Goal: Use online tool/utility: Utilize a website feature to perform a specific function

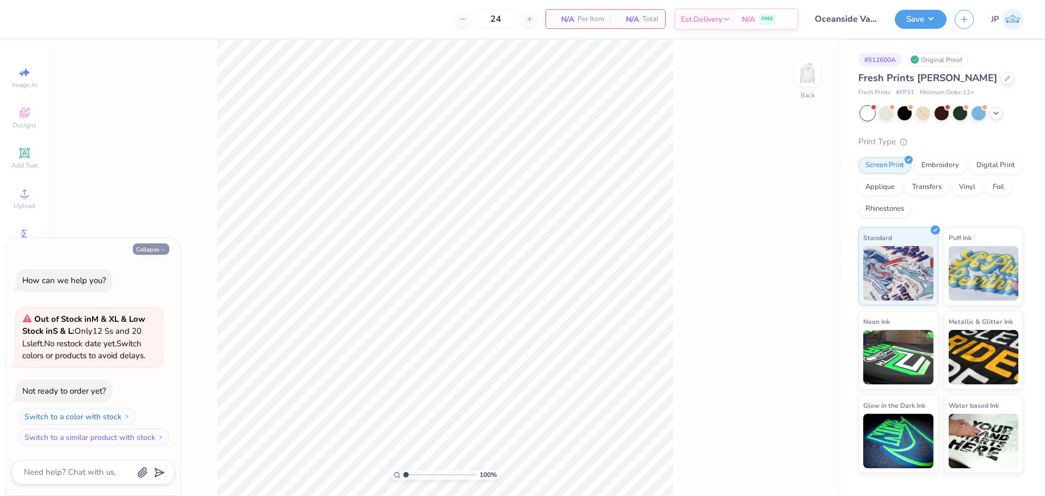
click at [153, 254] on button "Collapse" at bounding box center [151, 248] width 36 height 11
type textarea "x"
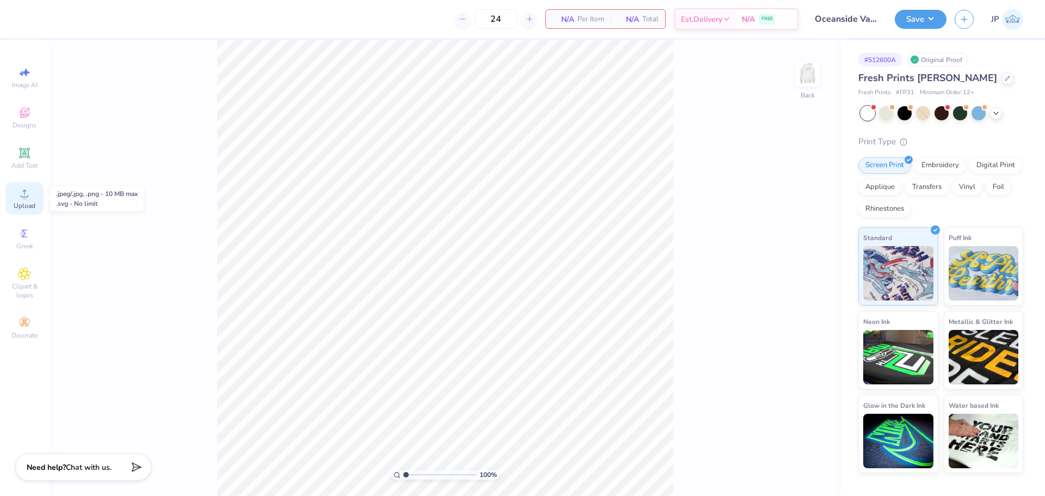
click at [31, 196] on div "Upload" at bounding box center [24, 198] width 38 height 32
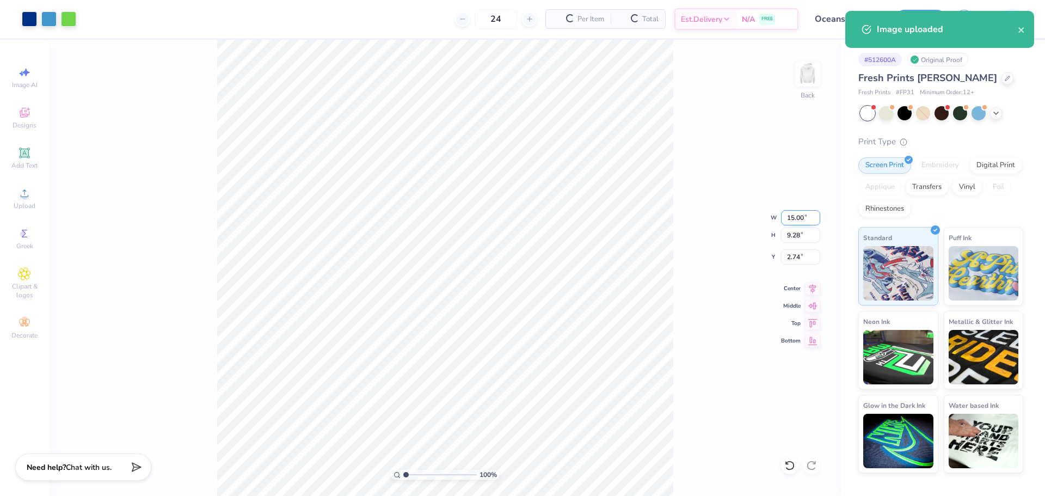
click at [788, 219] on input "15.00" at bounding box center [800, 217] width 39 height 15
type input "12.50"
type input "7.73"
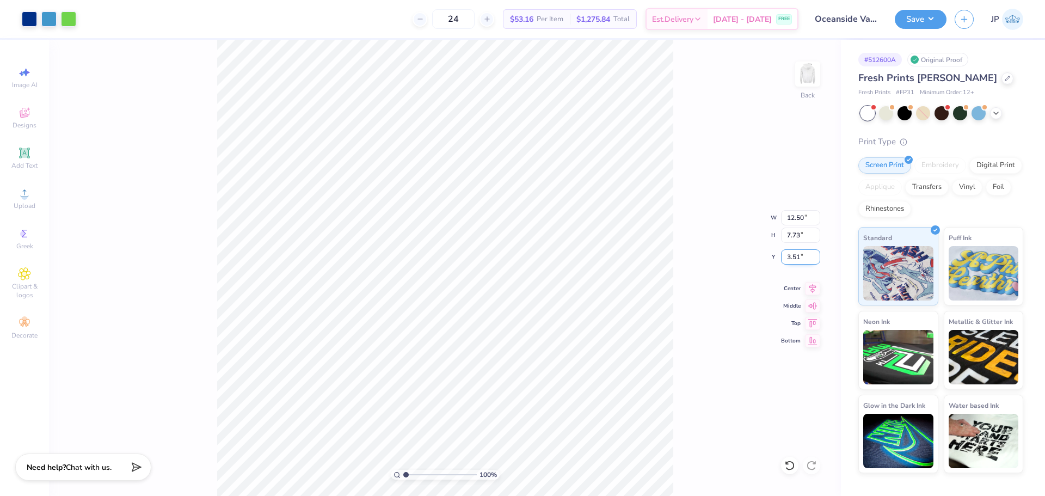
click at [794, 258] on input "3.51" at bounding box center [800, 256] width 39 height 15
click at [793, 255] on input "3.00" at bounding box center [800, 256] width 39 height 15
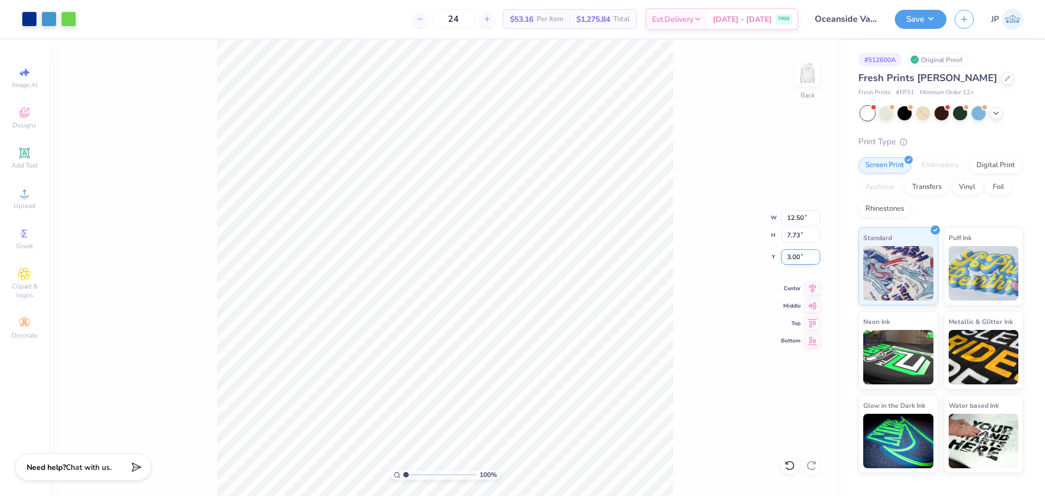
click at [793, 255] on input "3.00" at bounding box center [800, 256] width 39 height 15
type input "2.50"
click at [30, 17] on div at bounding box center [29, 17] width 15 height 15
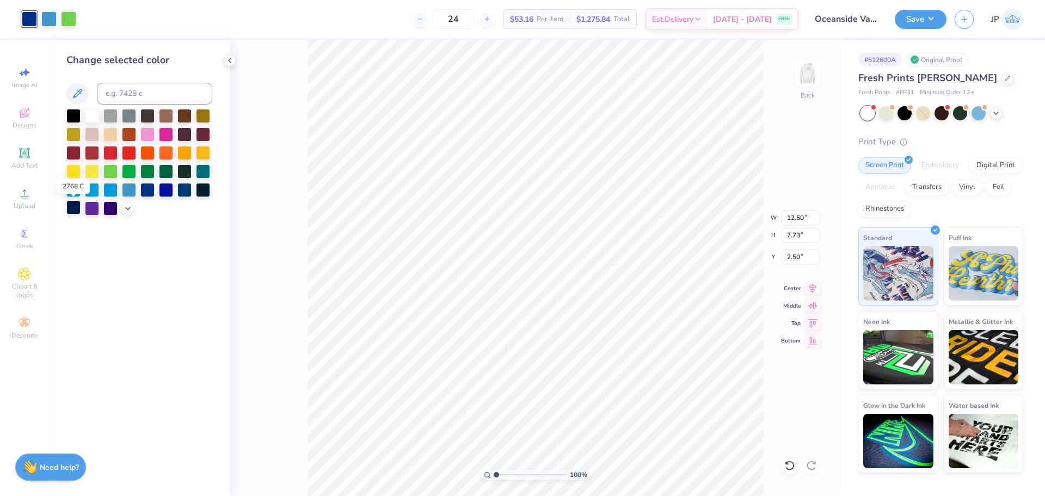
click at [73, 208] on div at bounding box center [73, 207] width 14 height 14
click at [150, 195] on div at bounding box center [147, 189] width 14 height 14
click at [186, 189] on div at bounding box center [184, 189] width 14 height 14
click at [42, 19] on div at bounding box center [48, 17] width 15 height 15
click at [127, 201] on div at bounding box center [139, 162] width 146 height 107
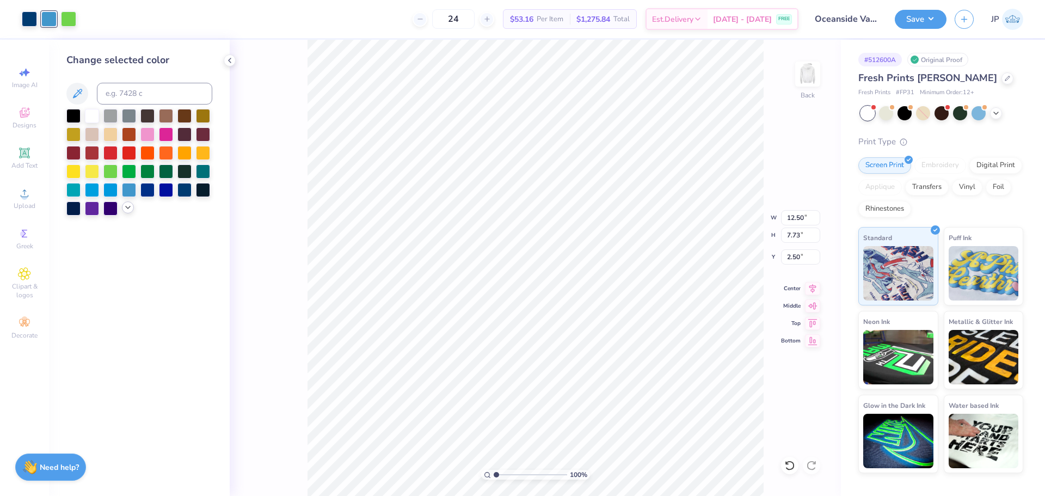
click at [124, 205] on icon at bounding box center [128, 207] width 9 height 9
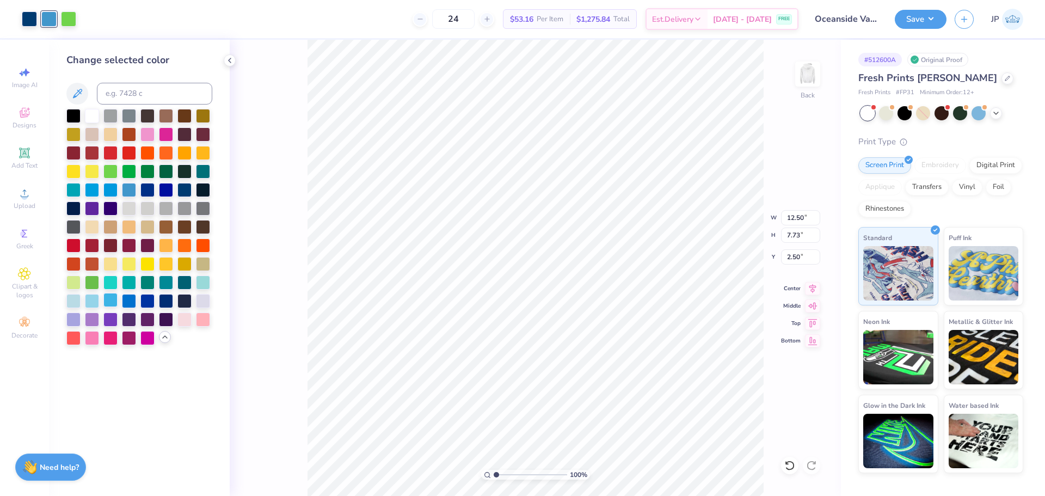
click at [108, 299] on div at bounding box center [110, 300] width 14 height 14
click at [131, 190] on div at bounding box center [129, 189] width 14 height 14
click at [181, 301] on div at bounding box center [184, 300] width 14 height 14
click at [27, 23] on div at bounding box center [29, 17] width 15 height 15
click at [93, 297] on div at bounding box center [92, 300] width 14 height 14
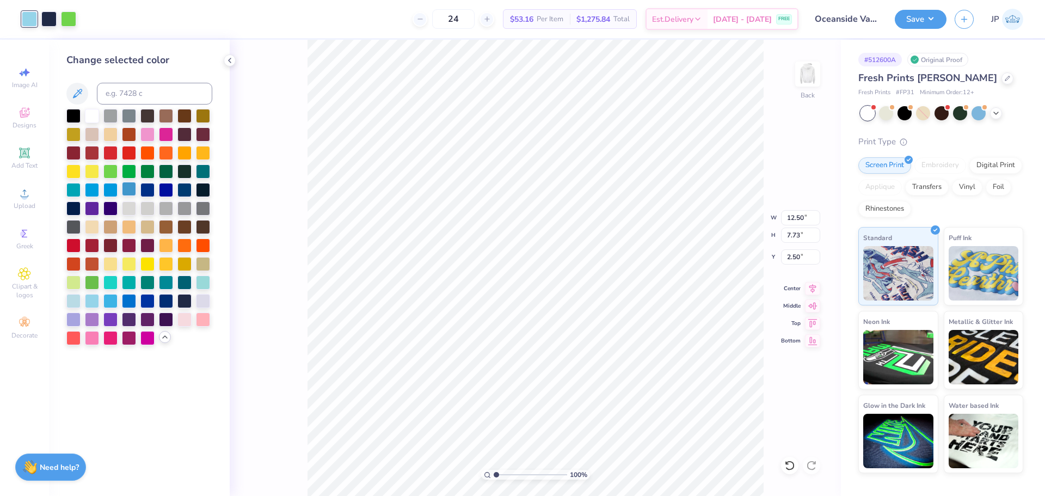
click at [124, 192] on div at bounding box center [129, 189] width 14 height 14
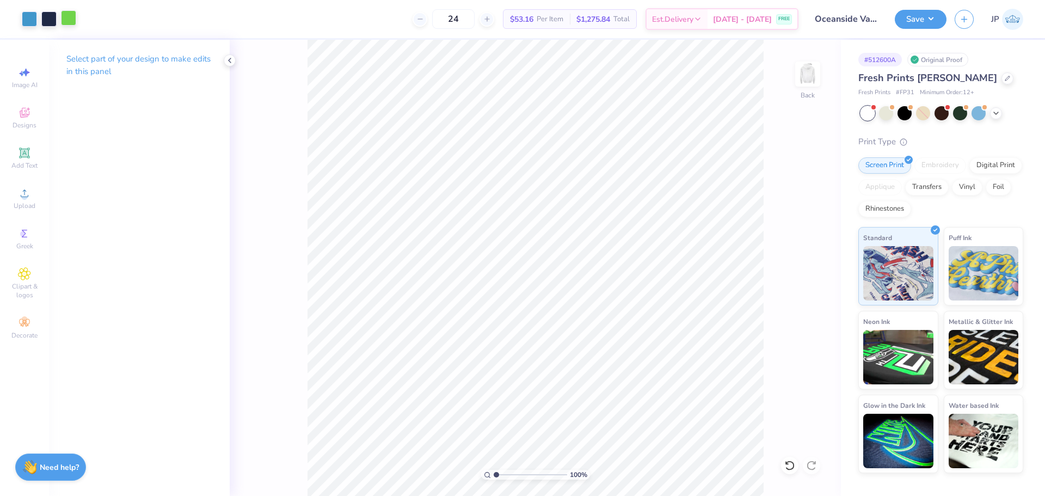
click at [71, 20] on div at bounding box center [68, 17] width 15 height 15
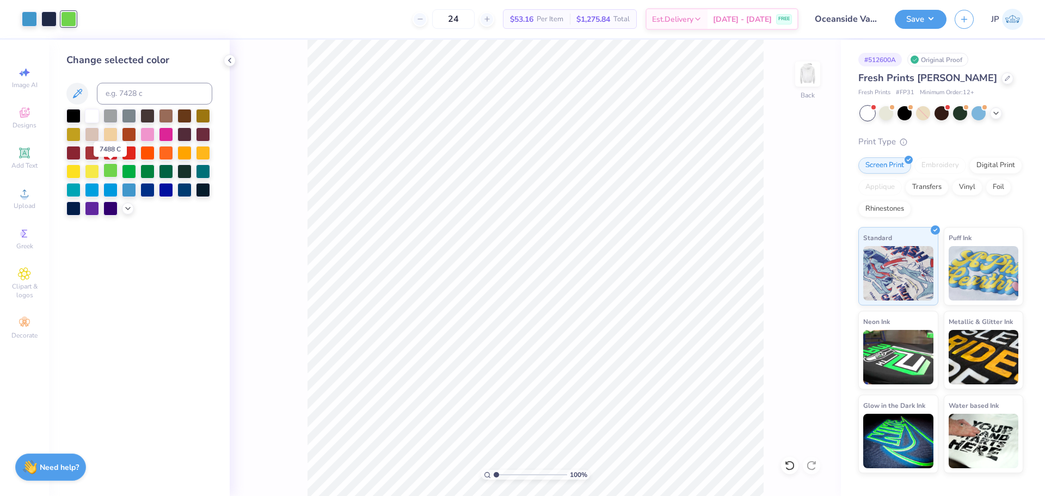
click at [110, 169] on div at bounding box center [110, 170] width 14 height 14
click at [166, 168] on div at bounding box center [166, 170] width 14 height 14
click at [111, 169] on div at bounding box center [110, 170] width 14 height 14
click at [128, 210] on icon at bounding box center [128, 207] width 9 height 9
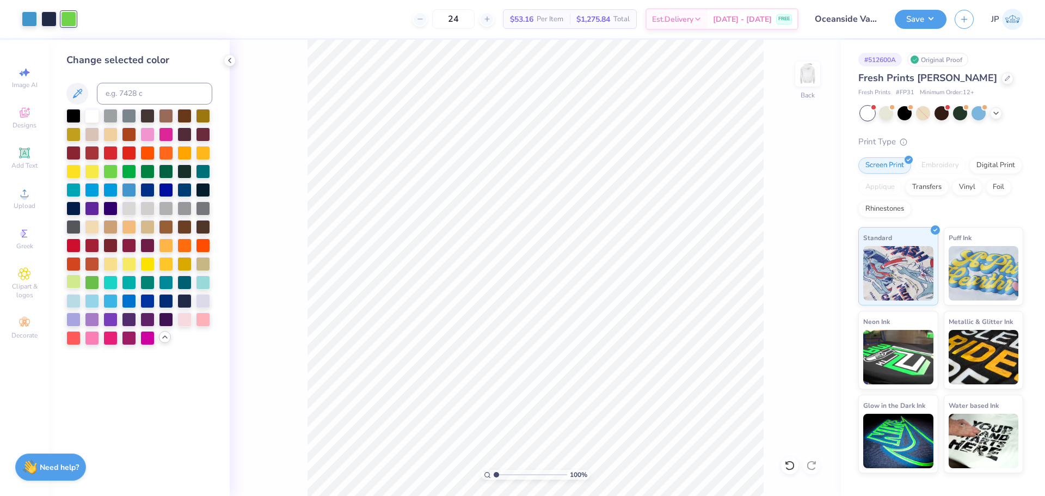
click at [77, 280] on div at bounding box center [73, 281] width 14 height 14
click at [86, 282] on div at bounding box center [92, 281] width 14 height 14
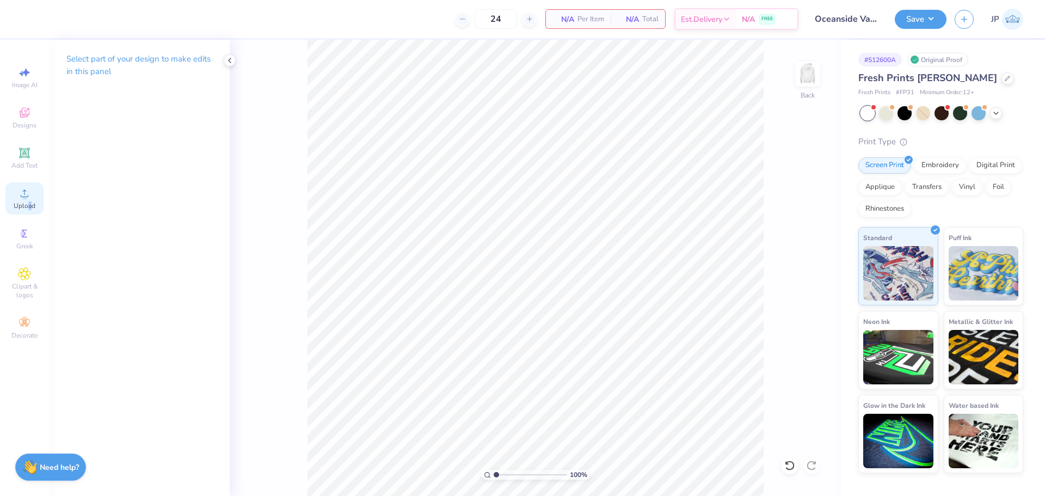
click at [29, 205] on span "Upload" at bounding box center [25, 205] width 22 height 9
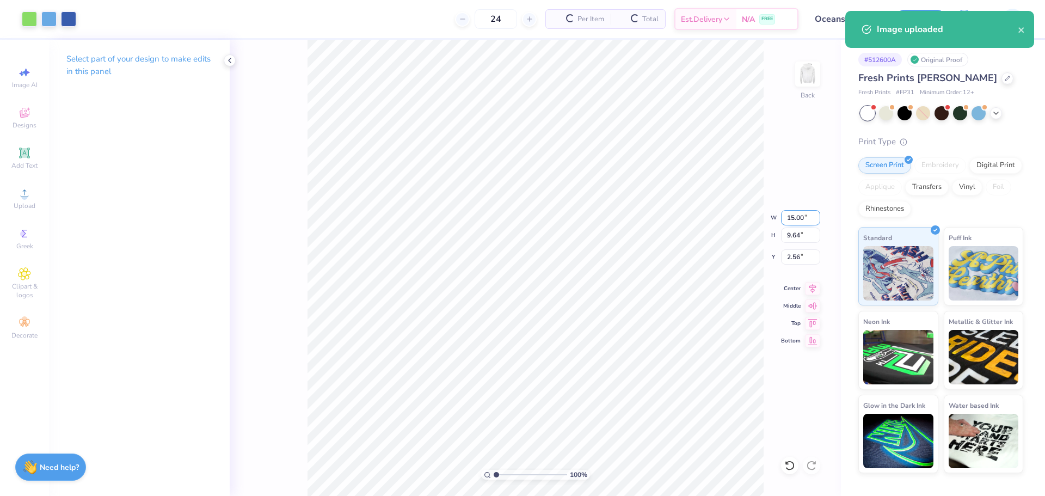
click at [796, 213] on input "15.00" at bounding box center [800, 217] width 39 height 15
type input "12.50"
type input "8.03"
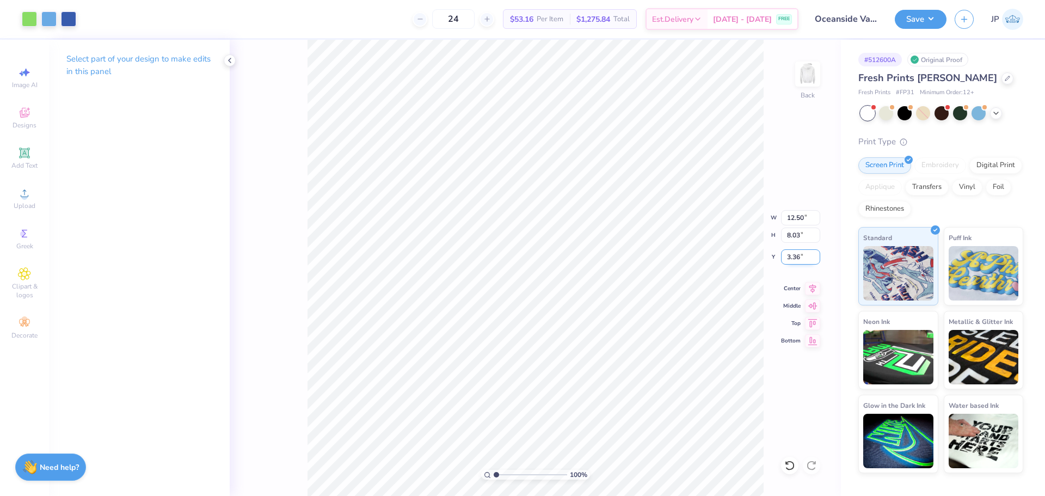
click at [801, 256] on input "3.36" at bounding box center [800, 256] width 39 height 15
type input "3.00"
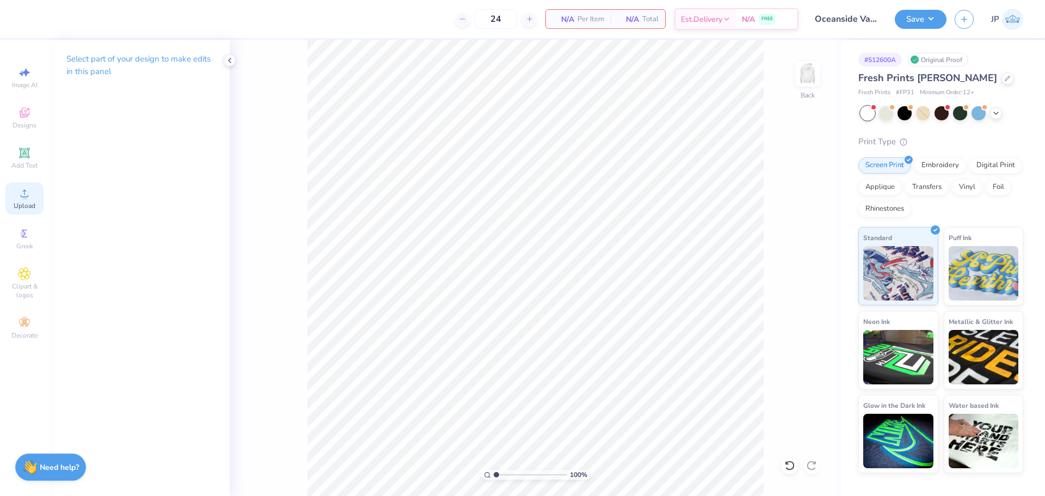
click at [29, 197] on icon at bounding box center [24, 193] width 13 height 13
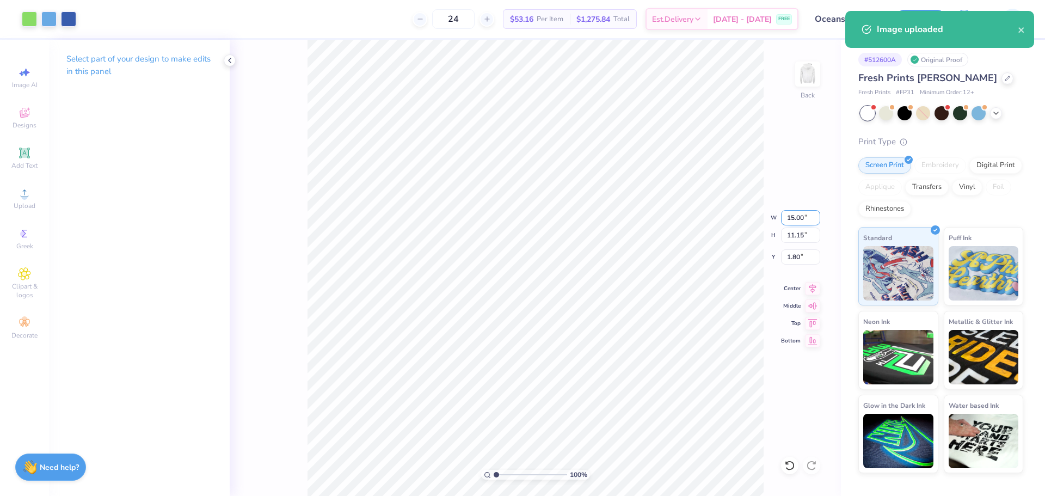
click at [797, 215] on input "15.00" at bounding box center [800, 217] width 39 height 15
click at [796, 215] on input "15.00" at bounding box center [800, 217] width 39 height 15
click at [797, 214] on input "15.00" at bounding box center [800, 217] width 39 height 15
type input "12.50"
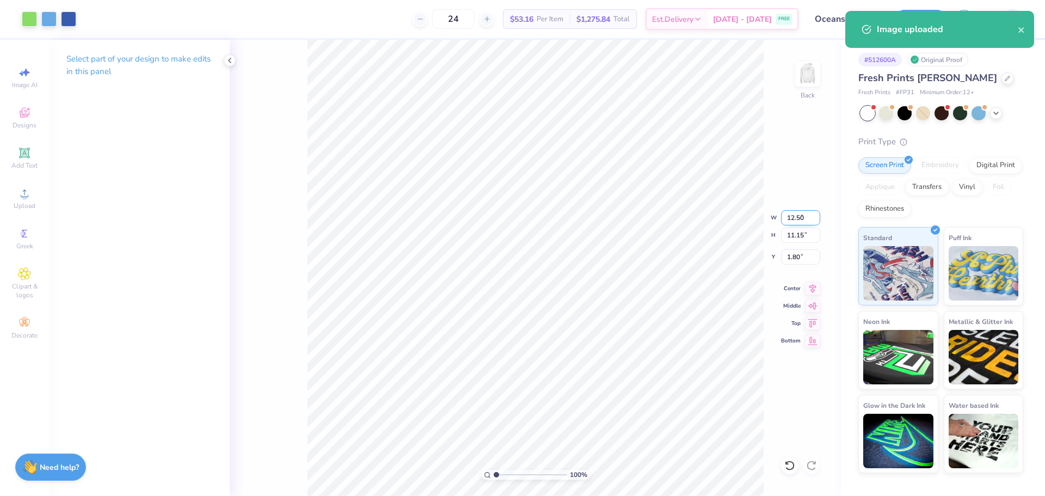
type input "9.29"
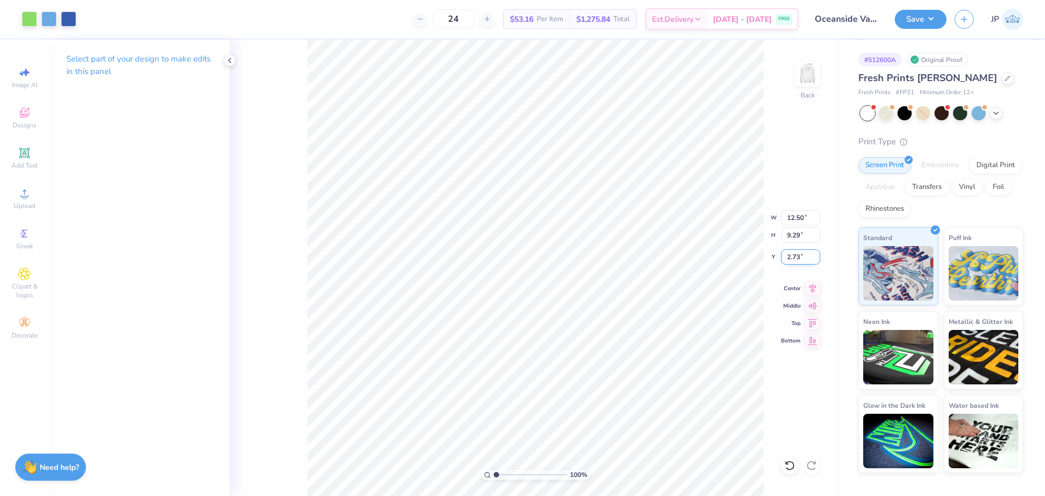
click at [792, 262] on input "2.73" at bounding box center [800, 256] width 39 height 15
click at [787, 253] on input "3.00" at bounding box center [800, 256] width 39 height 15
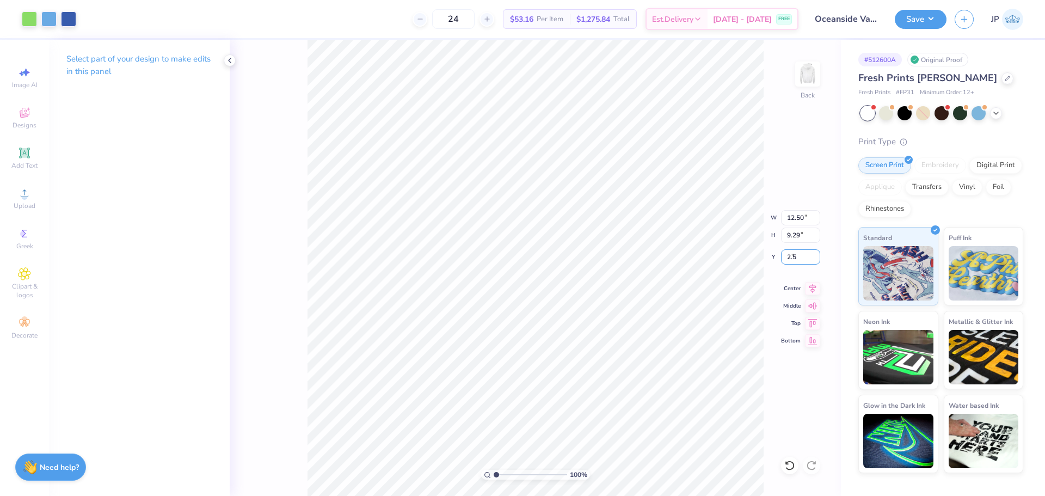
type input "2.50"
click at [76, 20] on div at bounding box center [68, 17] width 15 height 15
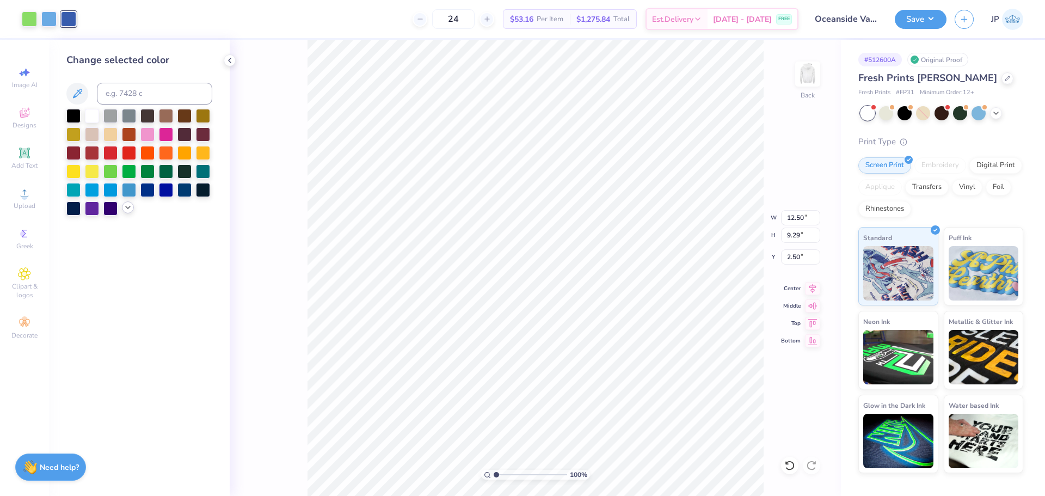
click at [130, 209] on icon at bounding box center [128, 207] width 9 height 9
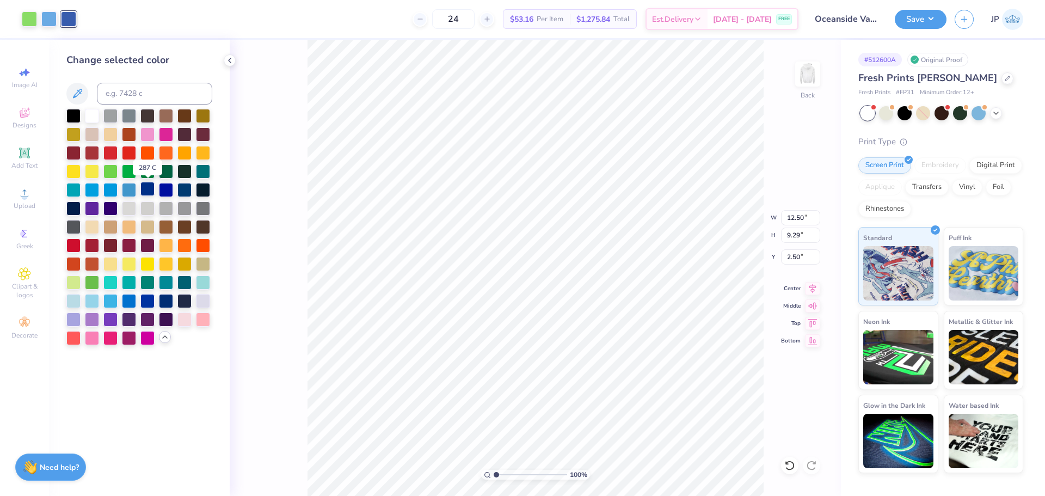
click at [149, 188] on div at bounding box center [147, 189] width 14 height 14
click at [189, 190] on div at bounding box center [184, 189] width 14 height 14
click at [201, 190] on div at bounding box center [203, 189] width 14 height 14
click at [76, 209] on div at bounding box center [73, 207] width 14 height 14
click at [43, 22] on div at bounding box center [48, 17] width 15 height 15
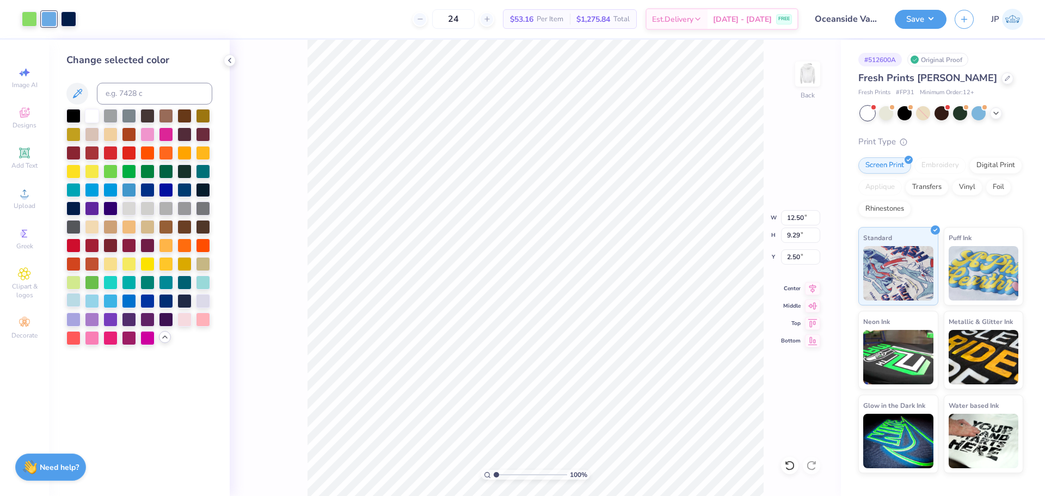
click at [73, 298] on div at bounding box center [73, 300] width 14 height 14
click at [94, 299] on div at bounding box center [92, 300] width 14 height 14
click at [203, 283] on div at bounding box center [203, 281] width 14 height 14
click at [90, 298] on div at bounding box center [92, 300] width 14 height 14
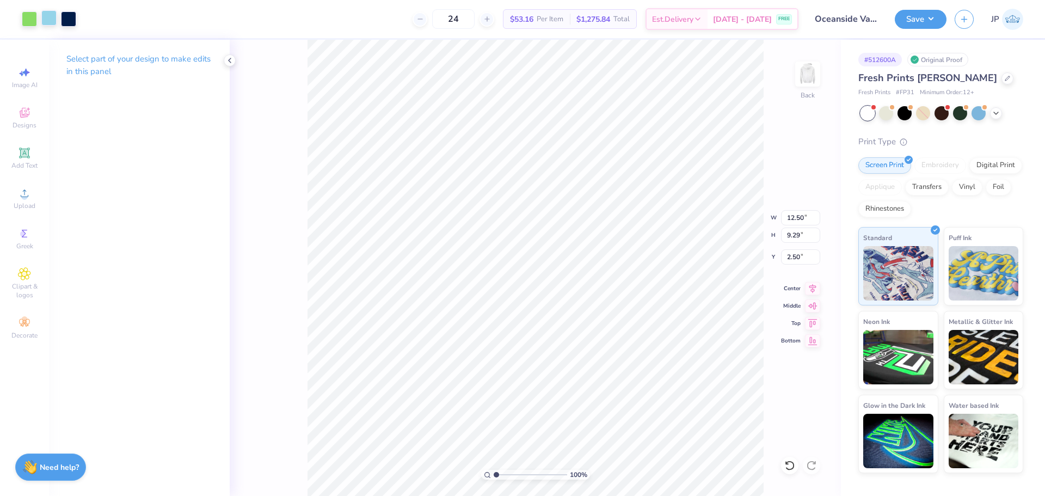
click at [43, 15] on div at bounding box center [48, 17] width 15 height 15
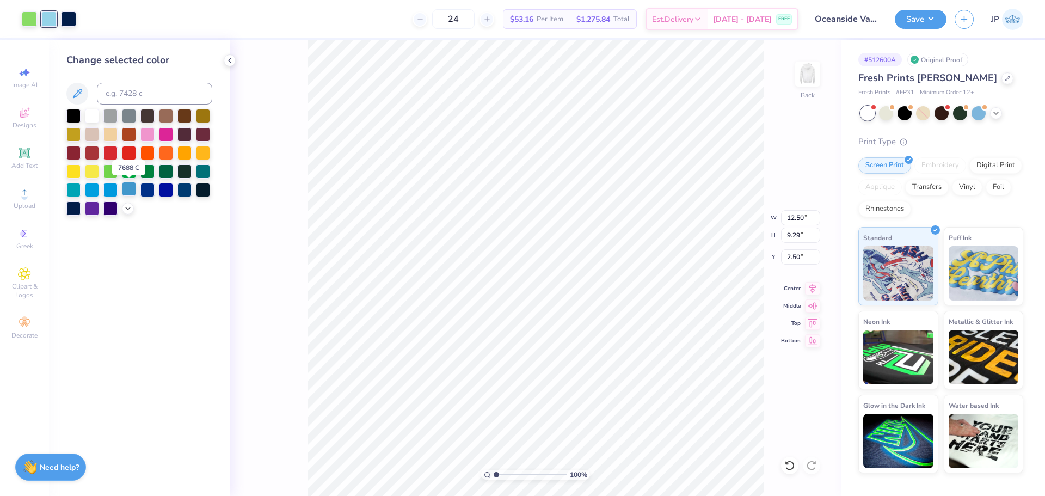
click at [131, 188] on div at bounding box center [129, 189] width 14 height 14
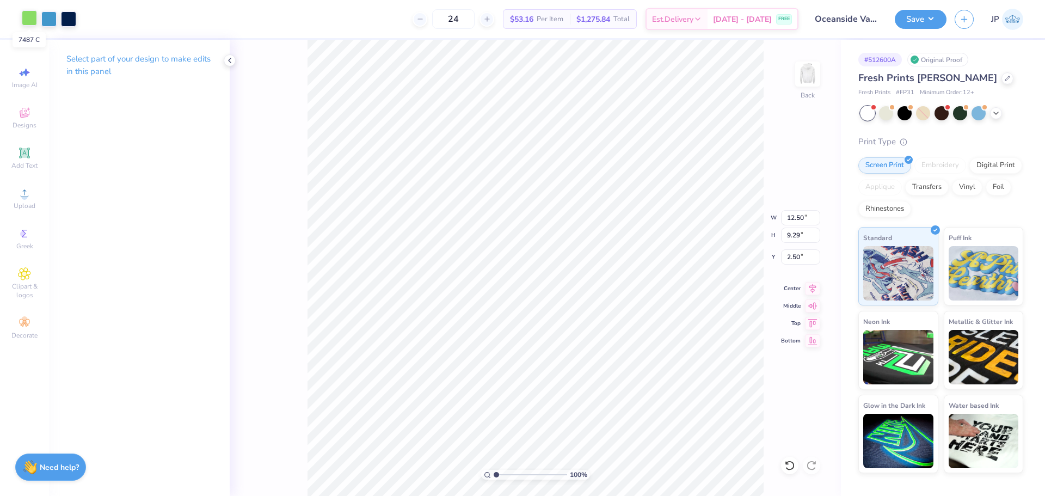
click at [30, 22] on div at bounding box center [29, 17] width 15 height 15
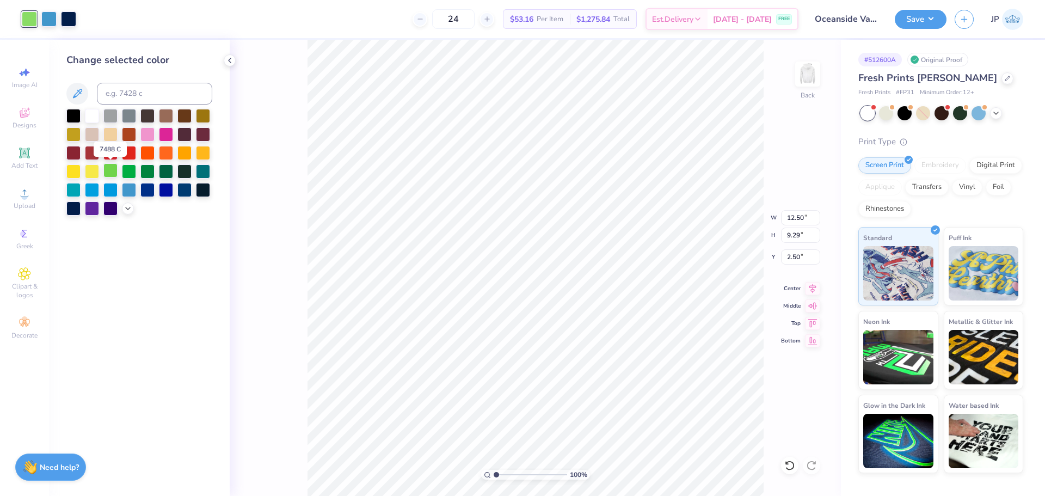
click at [113, 169] on div at bounding box center [110, 170] width 14 height 14
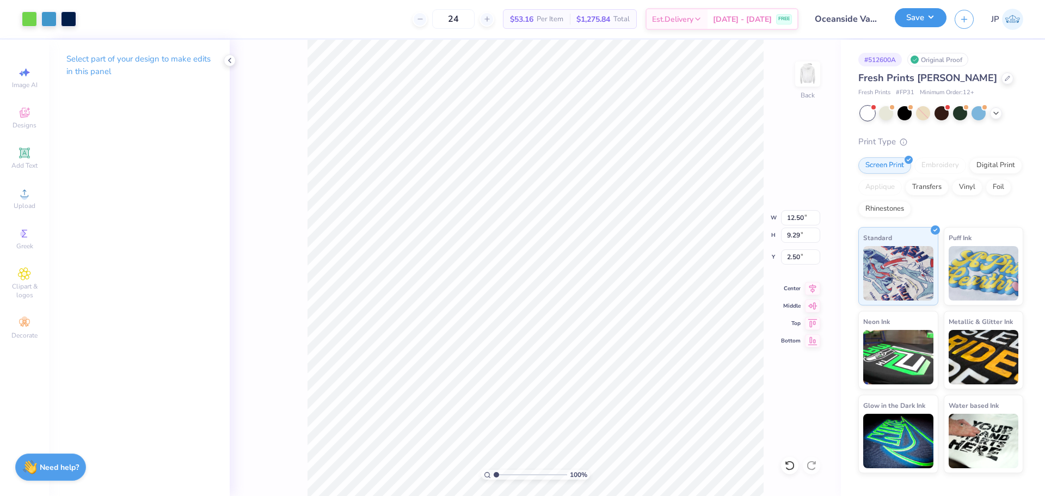
click at [920, 22] on button "Save" at bounding box center [920, 17] width 52 height 19
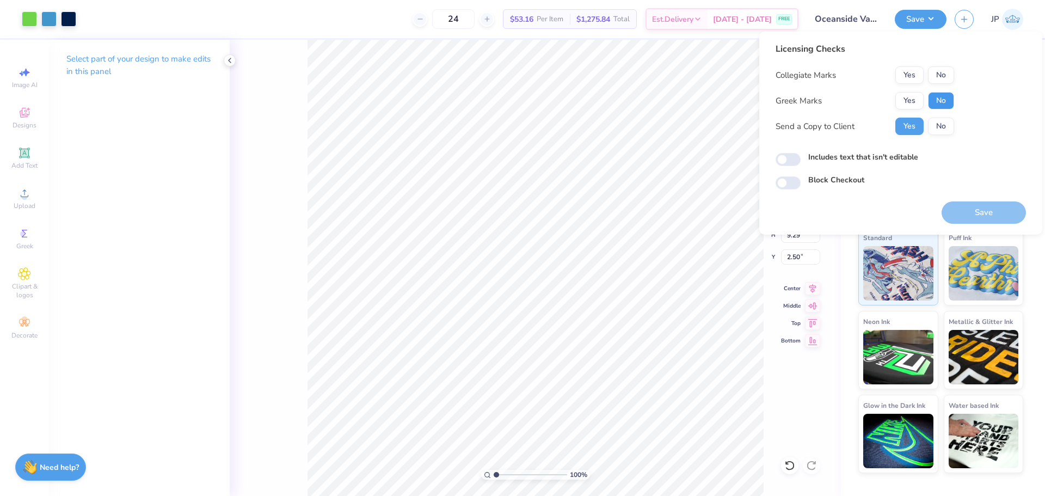
click at [942, 106] on button "No" at bounding box center [941, 100] width 26 height 17
click at [936, 73] on button "No" at bounding box center [941, 74] width 26 height 17
drag, startPoint x: 977, startPoint y: 215, endPoint x: 967, endPoint y: 214, distance: 9.9
click at [977, 215] on button "Save" at bounding box center [983, 212] width 84 height 22
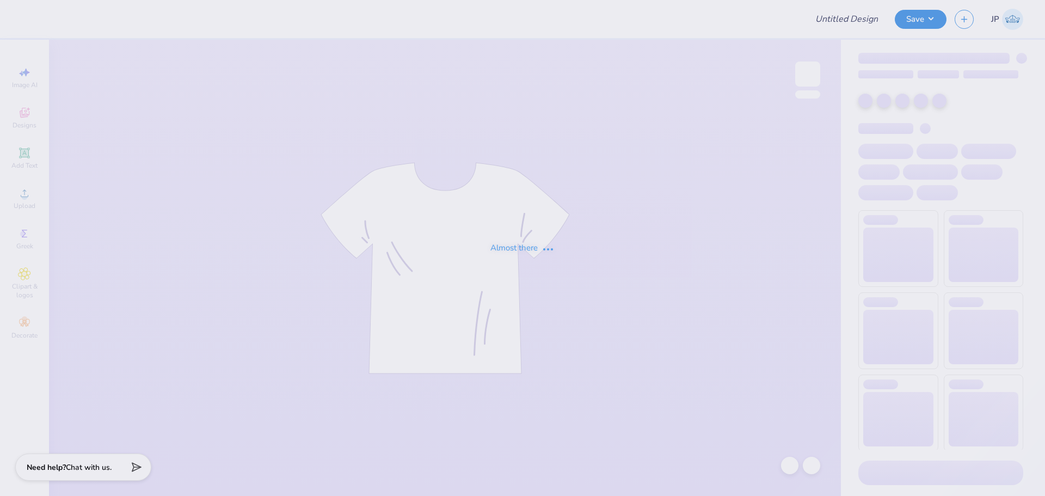
type input "PW caps"
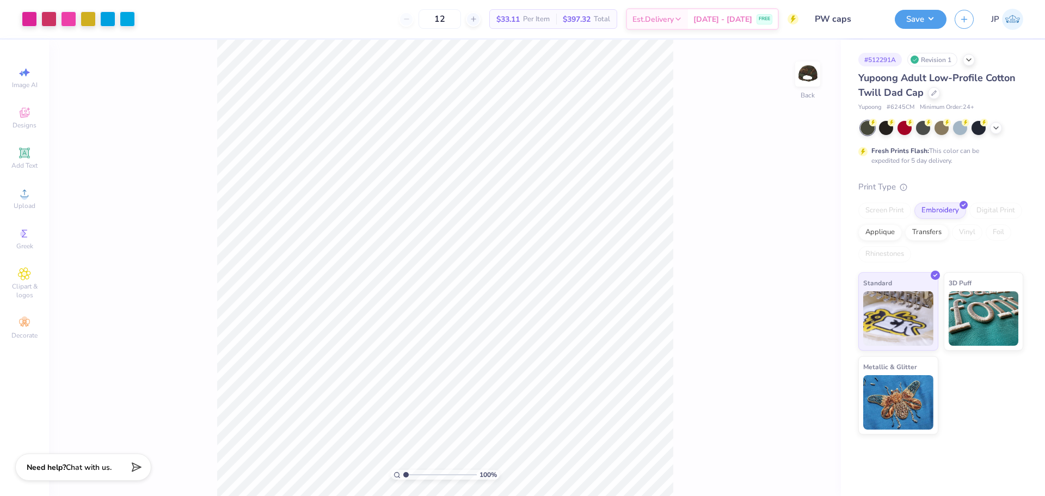
click at [421, 473] on div "100 %" at bounding box center [445, 268] width 456 height 456
type input "1"
drag, startPoint x: 404, startPoint y: 473, endPoint x: 332, endPoint y: 380, distance: 118.3
click at [403, 470] on input "range" at bounding box center [439, 475] width 73 height 10
